Goal: Find specific page/section: Find specific page/section

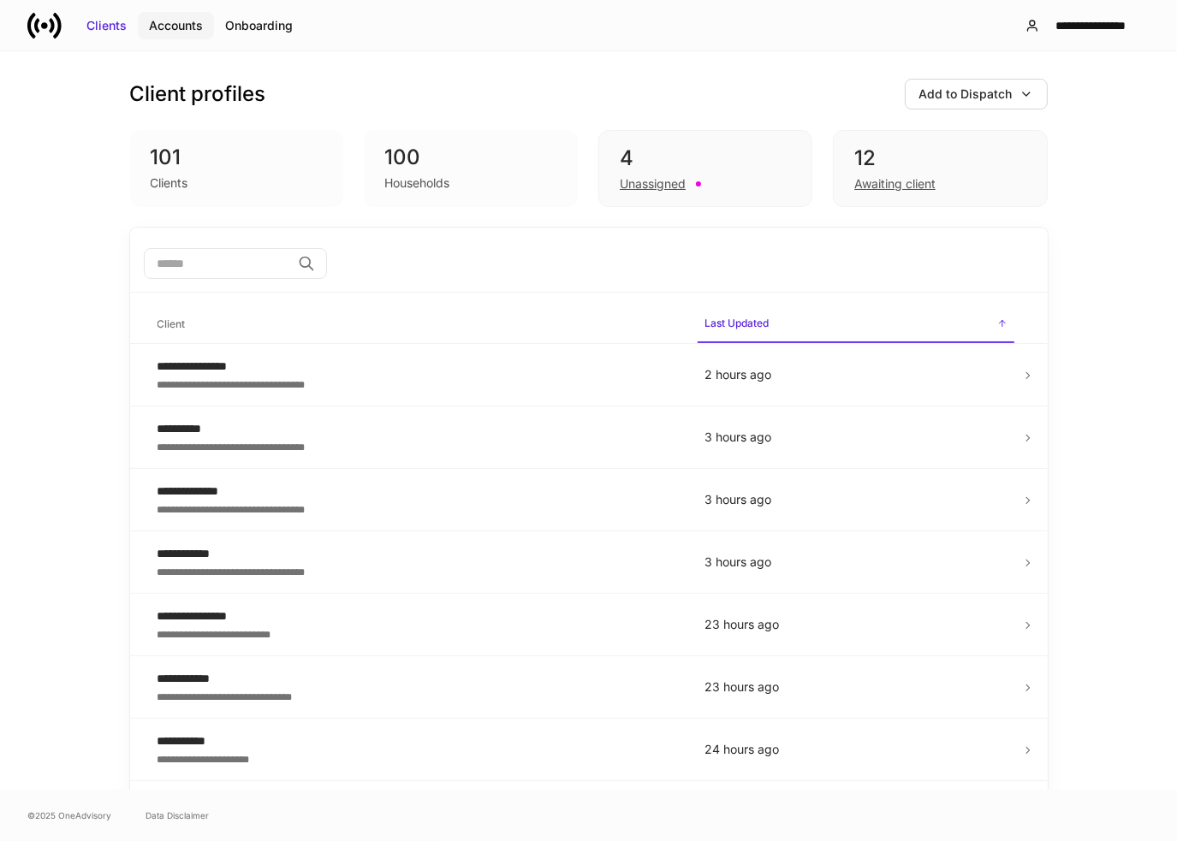
click at [186, 27] on div "Accounts" at bounding box center [176, 25] width 54 height 17
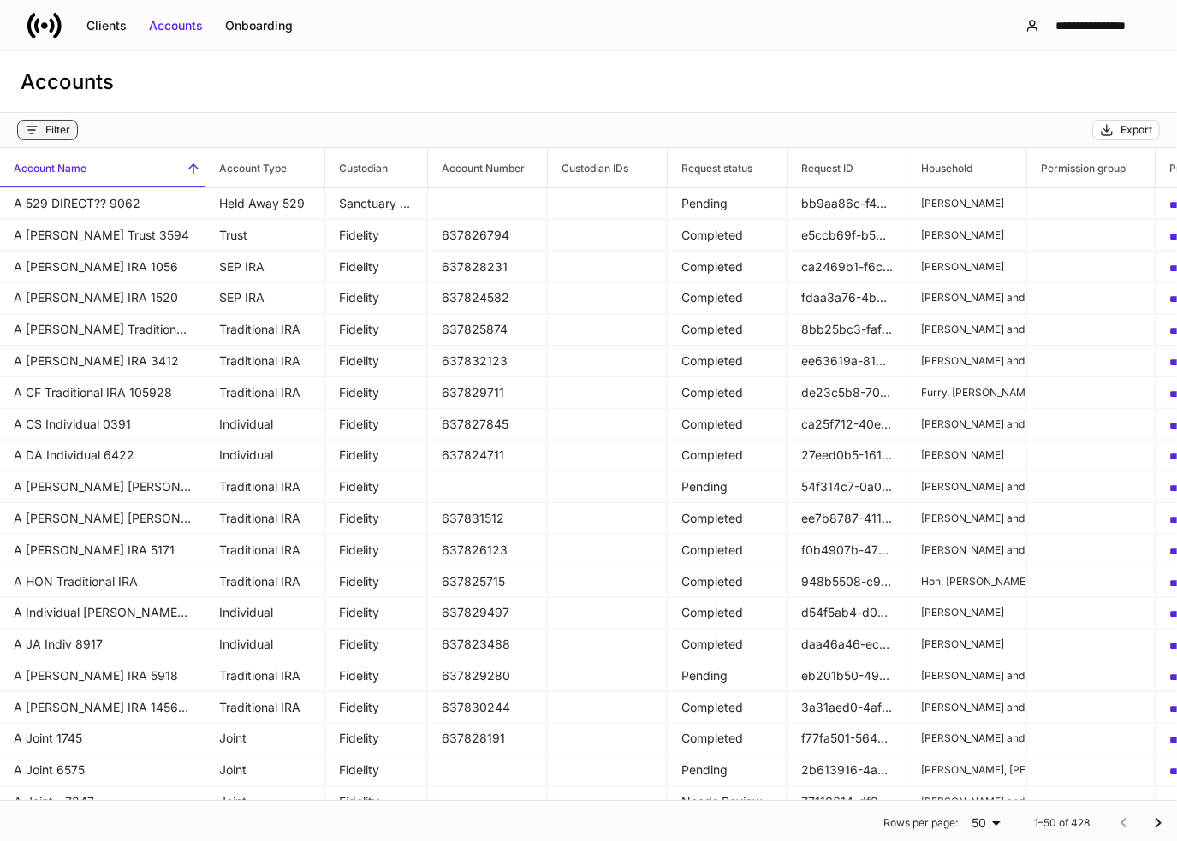
click at [46, 133] on div "Filter" at bounding box center [57, 130] width 25 height 14
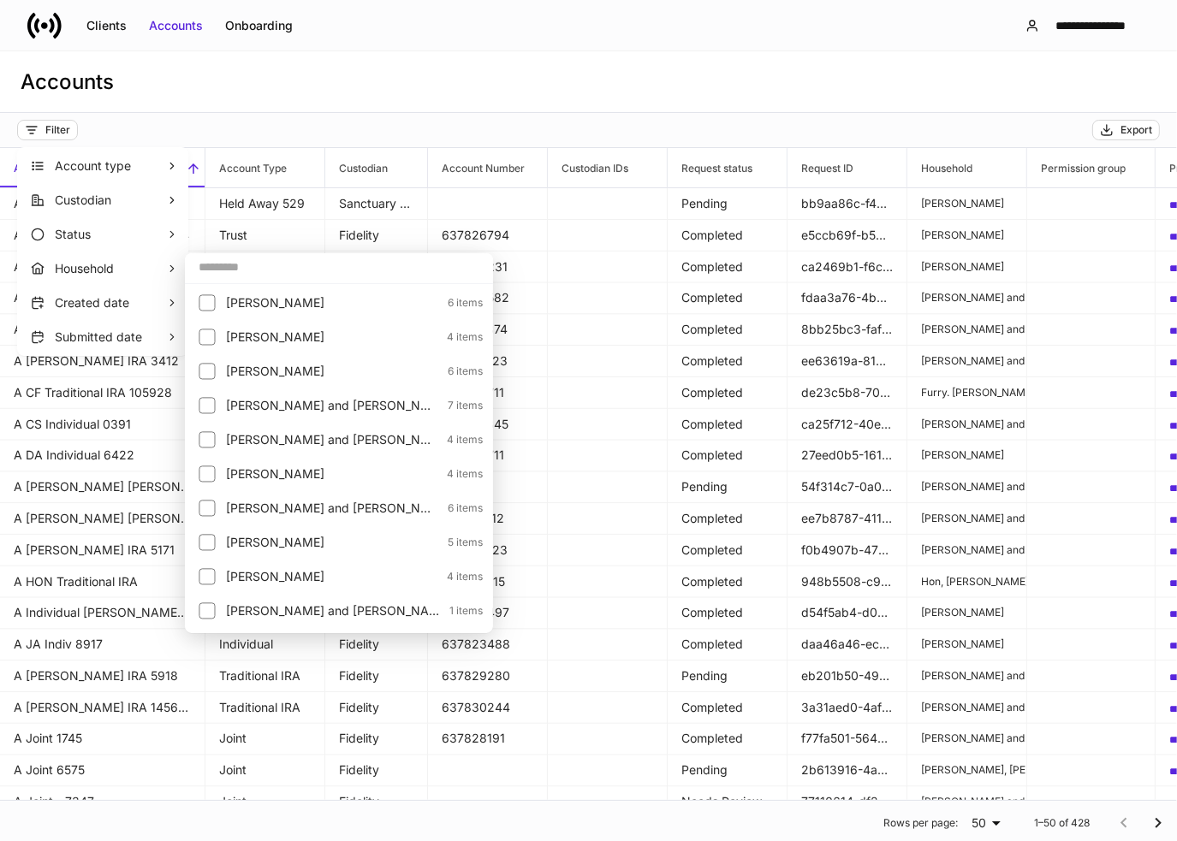
click at [223, 263] on input "text" at bounding box center [339, 267] width 308 height 31
type input "*"
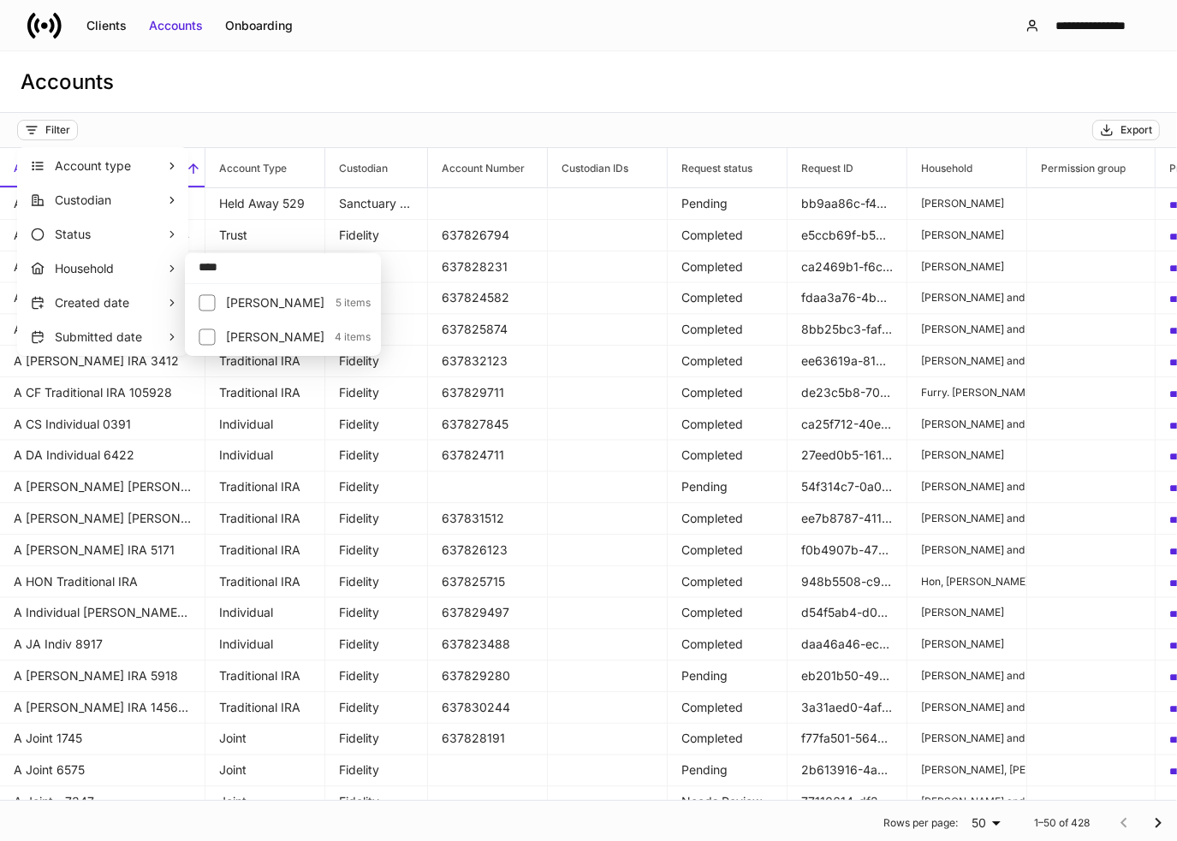
type input "****"
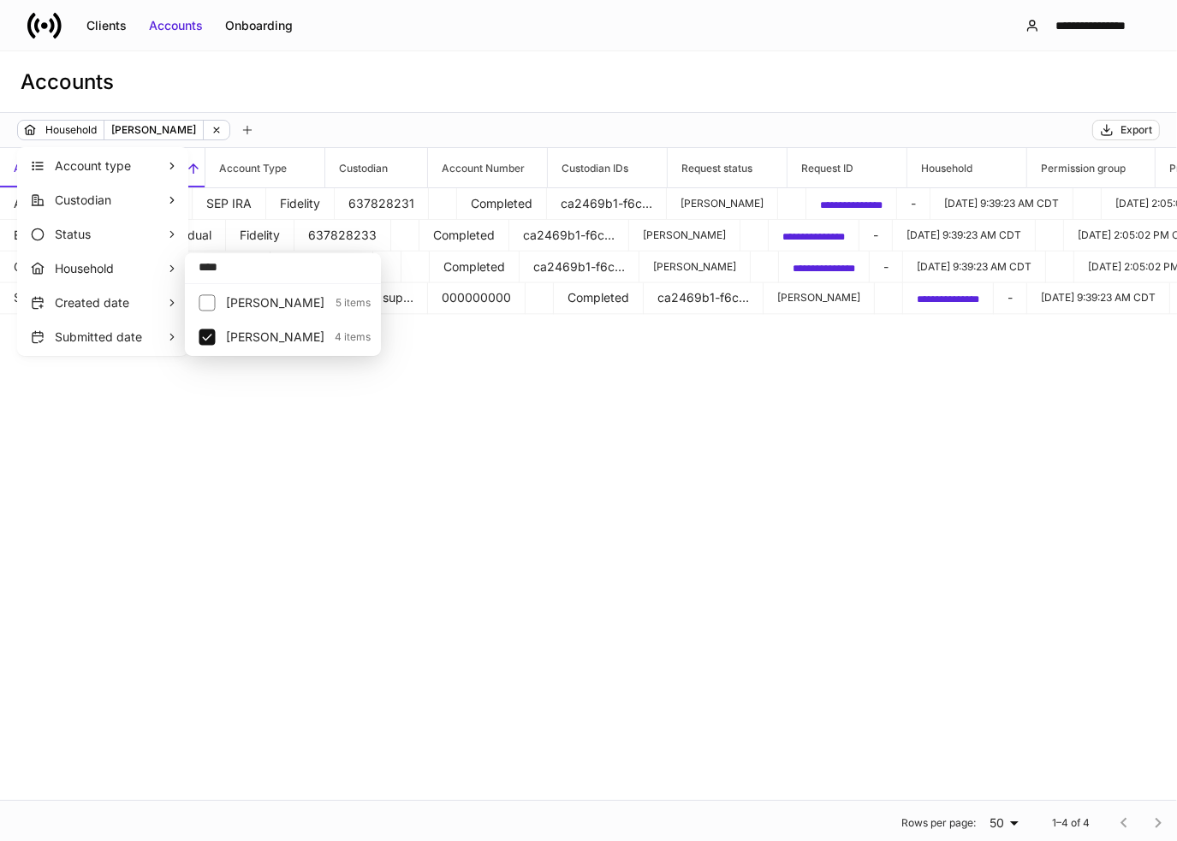
click at [407, 119] on div at bounding box center [588, 420] width 1177 height 841
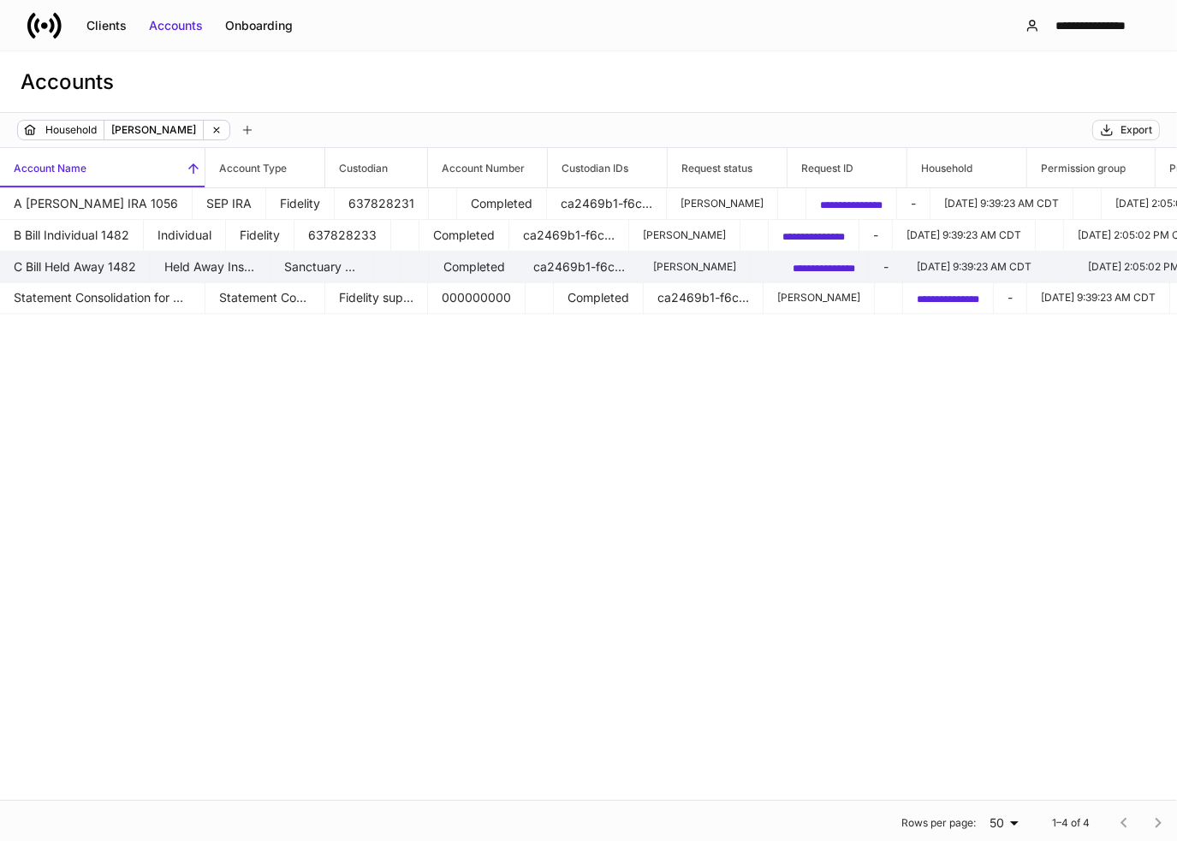
click at [151, 263] on td "C Bill Held Away 1482" at bounding box center [75, 268] width 151 height 32
